Goal: Task Accomplishment & Management: Manage account settings

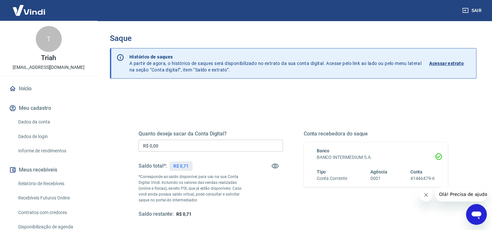
scroll to position [65, 0]
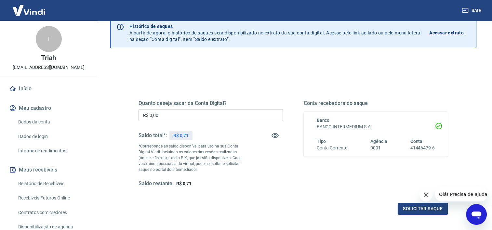
scroll to position [65, 0]
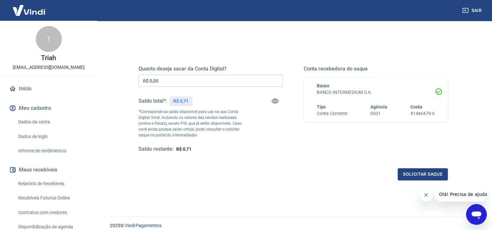
click at [186, 151] on span "R$ 0,71" at bounding box center [183, 149] width 15 height 5
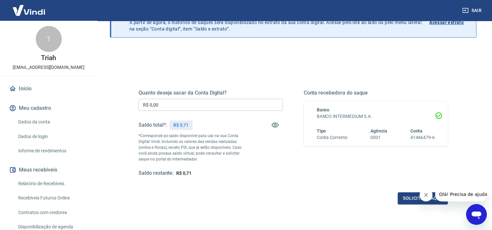
scroll to position [0, 0]
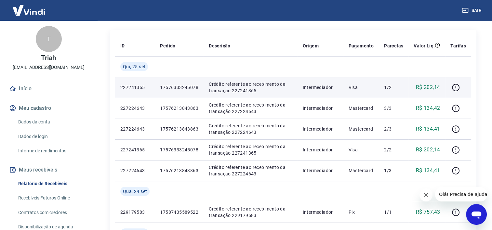
scroll to position [98, 0]
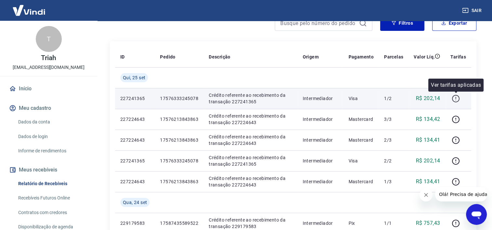
click at [457, 99] on icon "button" at bounding box center [456, 99] width 8 height 8
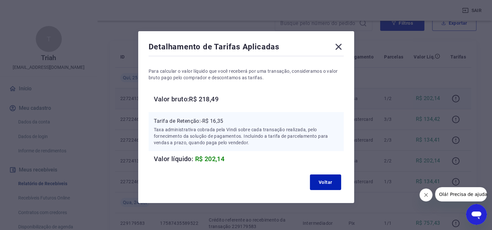
click at [339, 48] on icon at bounding box center [338, 47] width 6 height 6
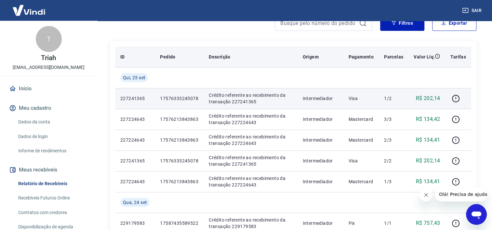
click at [339, 48] on th "Origem" at bounding box center [321, 57] width 46 height 21
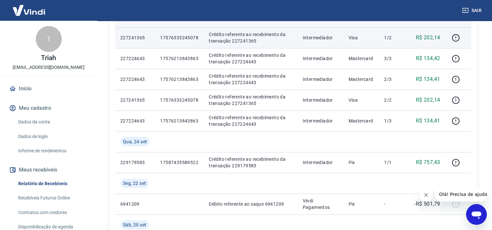
scroll to position [163, 0]
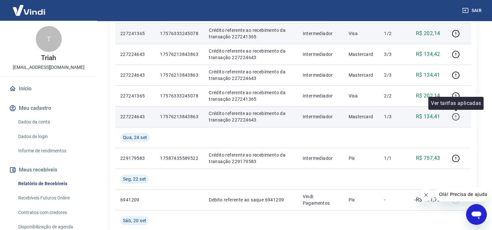
click at [457, 117] on icon "button" at bounding box center [456, 117] width 8 height 8
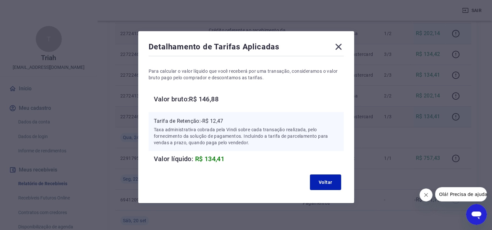
click at [343, 43] on icon at bounding box center [338, 47] width 10 height 10
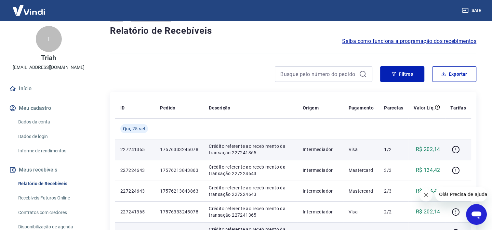
scroll to position [33, 0]
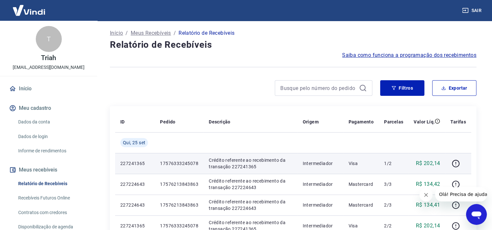
click at [375, 54] on span "Saiba como funciona a programação dos recebimentos" at bounding box center [409, 55] width 134 height 8
